Goal: Navigation & Orientation: Go to known website

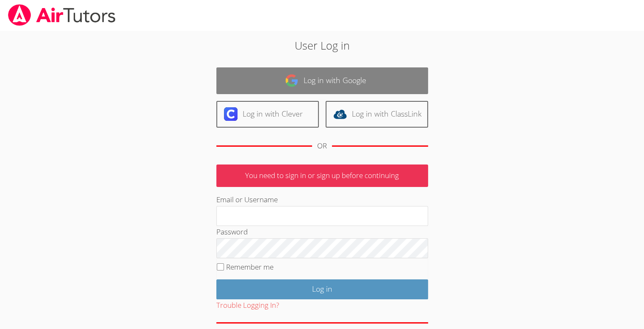
click at [263, 87] on link "Log in with Google" at bounding box center [323, 80] width 212 height 27
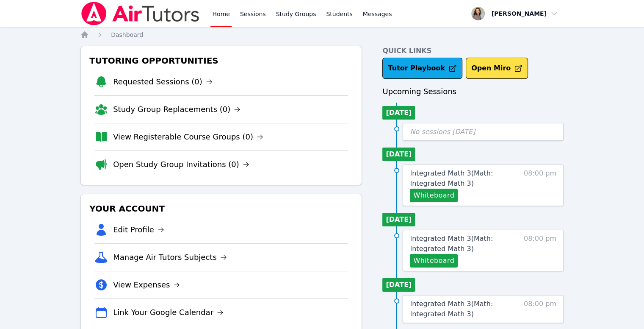
click at [222, 20] on link "Home" at bounding box center [221, 13] width 21 height 27
